Goal: Obtain resource: Obtain resource

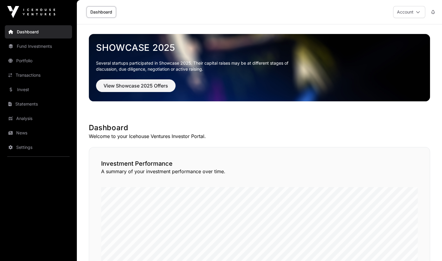
click at [24, 51] on link "Fund Investments" at bounding box center [38, 46] width 67 height 13
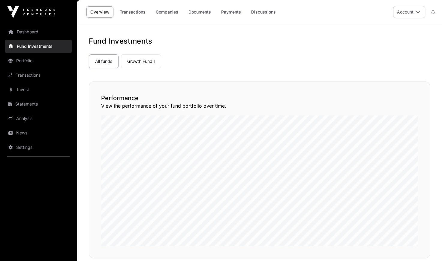
click at [169, 14] on link "Companies" at bounding box center [167, 11] width 30 height 11
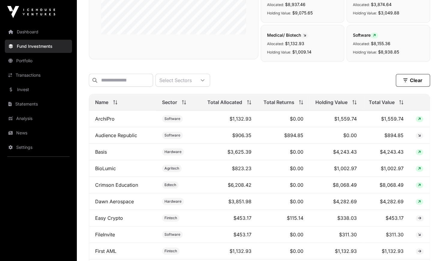
scroll to position [178, 0]
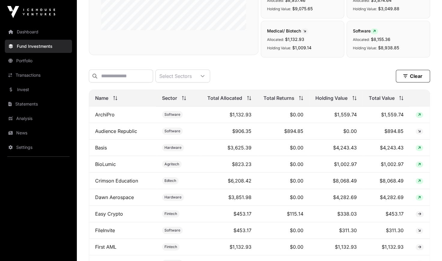
click at [387, 98] on span "Total Value" at bounding box center [382, 97] width 26 height 7
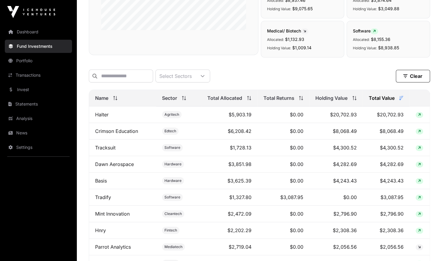
click at [118, 215] on link "Mint Innovation" at bounding box center [112, 214] width 35 height 6
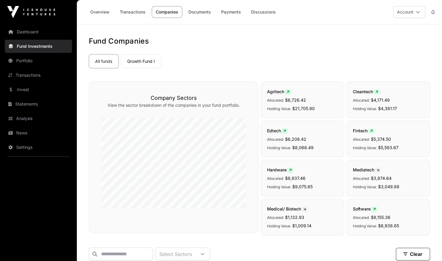
scroll to position [178, 0]
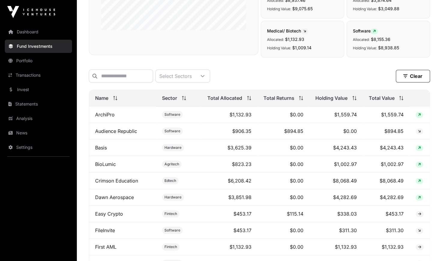
click at [106, 100] on span "Name" at bounding box center [101, 97] width 13 height 7
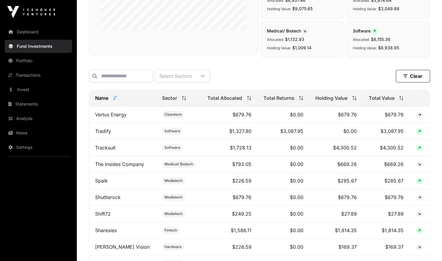
click at [106, 100] on span "Name" at bounding box center [101, 97] width 13 height 7
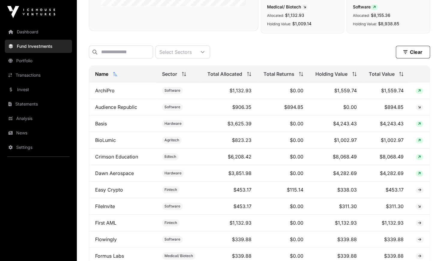
scroll to position [214, 0]
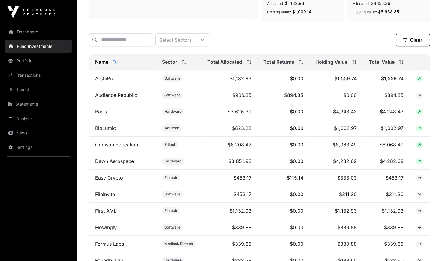
click at [387, 63] on span "Total Value" at bounding box center [382, 61] width 26 height 7
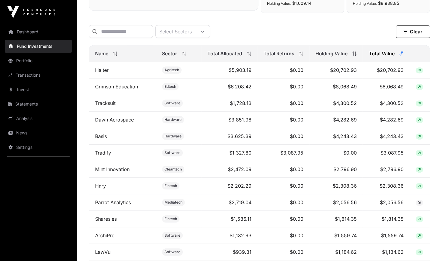
scroll to position [226, 0]
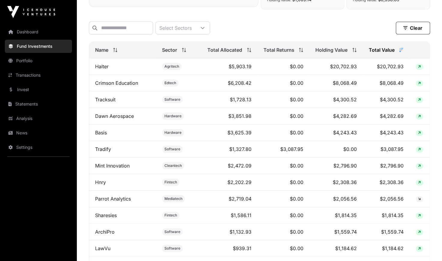
click at [109, 166] on link "Mint Innovation" at bounding box center [112, 165] width 35 height 6
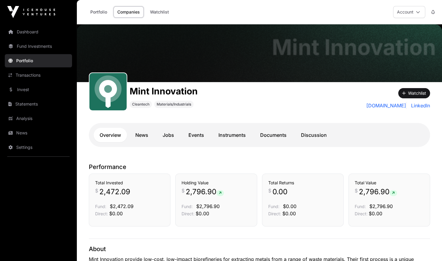
click at [277, 139] on link "Documents" at bounding box center [273, 135] width 38 height 14
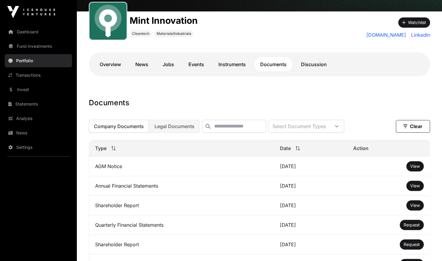
scroll to position [94, 0]
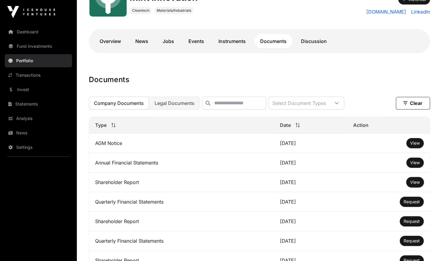
click at [420, 182] on button "View" at bounding box center [415, 182] width 17 height 10
click at [417, 184] on span "View" at bounding box center [416, 181] width 10 height 5
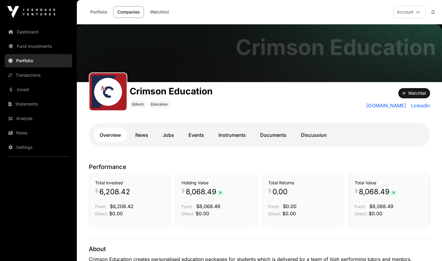
click at [280, 135] on link "Documents" at bounding box center [273, 135] width 38 height 14
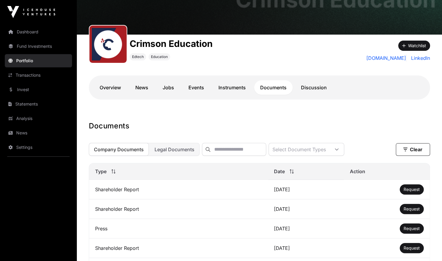
scroll to position [56, 0]
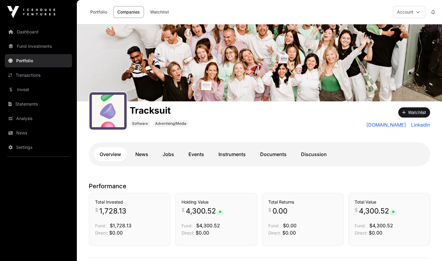
click at [258, 153] on link "Documents" at bounding box center [273, 154] width 38 height 14
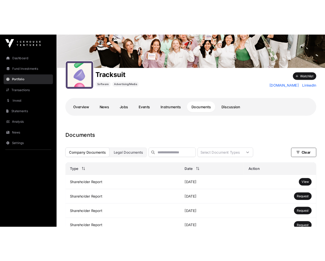
scroll to position [60, 0]
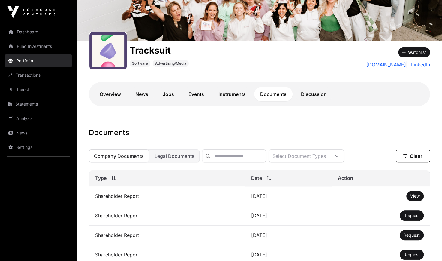
click at [411, 198] on span "View" at bounding box center [416, 195] width 10 height 5
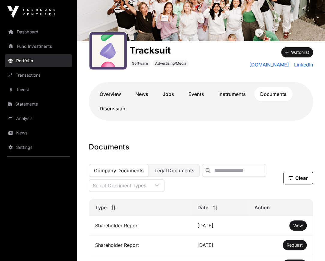
click at [28, 60] on link "Portfolio" at bounding box center [38, 60] width 67 height 13
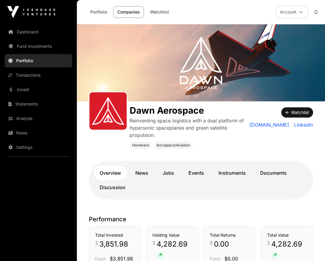
click at [267, 171] on link "Documents" at bounding box center [273, 172] width 38 height 14
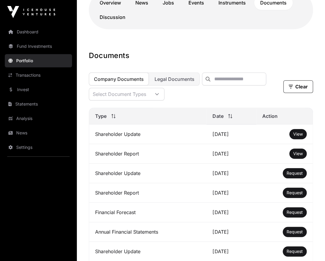
scroll to position [174, 0]
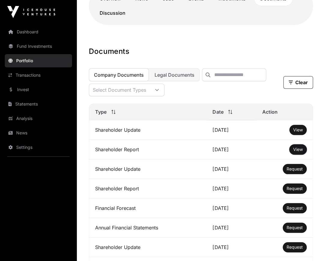
click at [300, 150] on button "View" at bounding box center [297, 149] width 17 height 10
click at [299, 152] on span "View" at bounding box center [298, 149] width 10 height 5
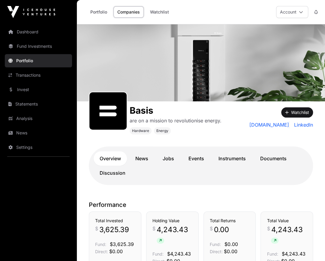
click at [280, 157] on link "Documents" at bounding box center [273, 158] width 38 height 14
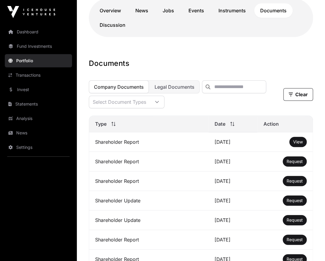
scroll to position [151, 0]
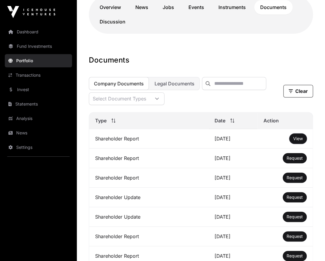
click at [289, 143] on button "View" at bounding box center [297, 138] width 17 height 10
click at [296, 141] on span "View" at bounding box center [298, 138] width 10 height 5
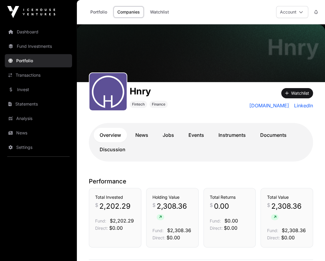
click at [266, 130] on link "Documents" at bounding box center [273, 135] width 38 height 14
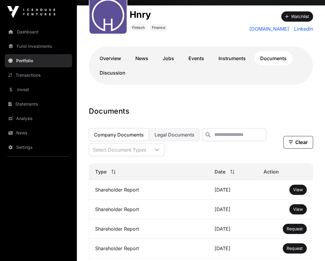
scroll to position [80, 0]
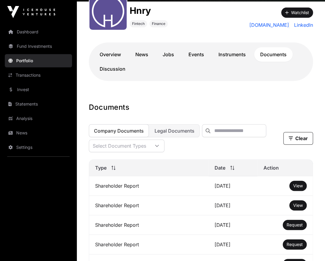
click at [298, 188] on span "View" at bounding box center [298, 185] width 10 height 5
